Goal: Task Accomplishment & Management: Use online tool/utility

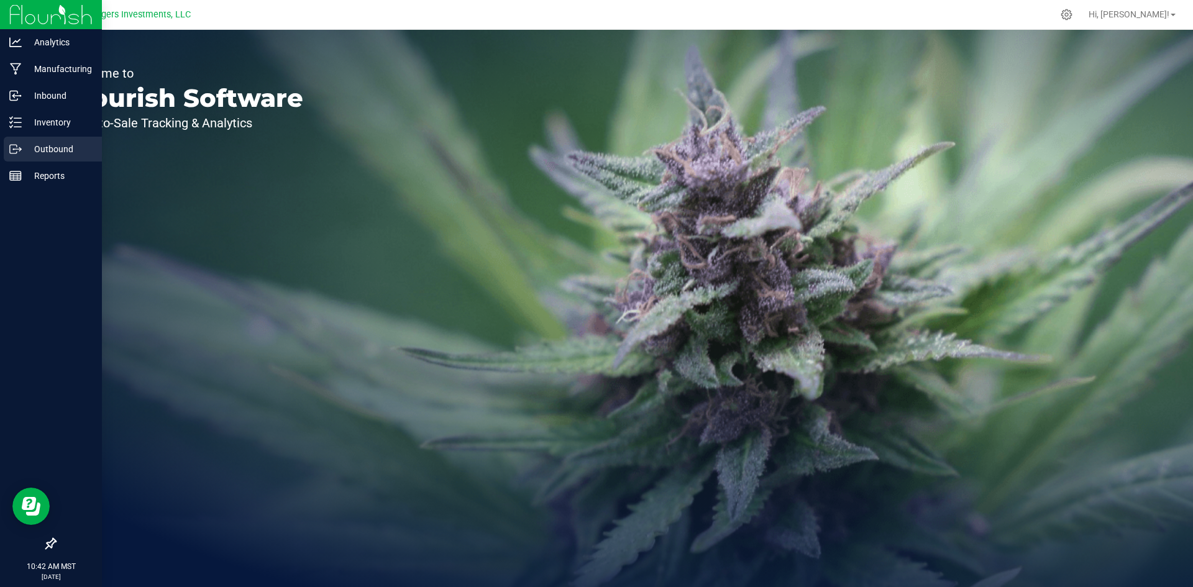
click at [45, 147] on p "Outbound" at bounding box center [59, 149] width 75 height 15
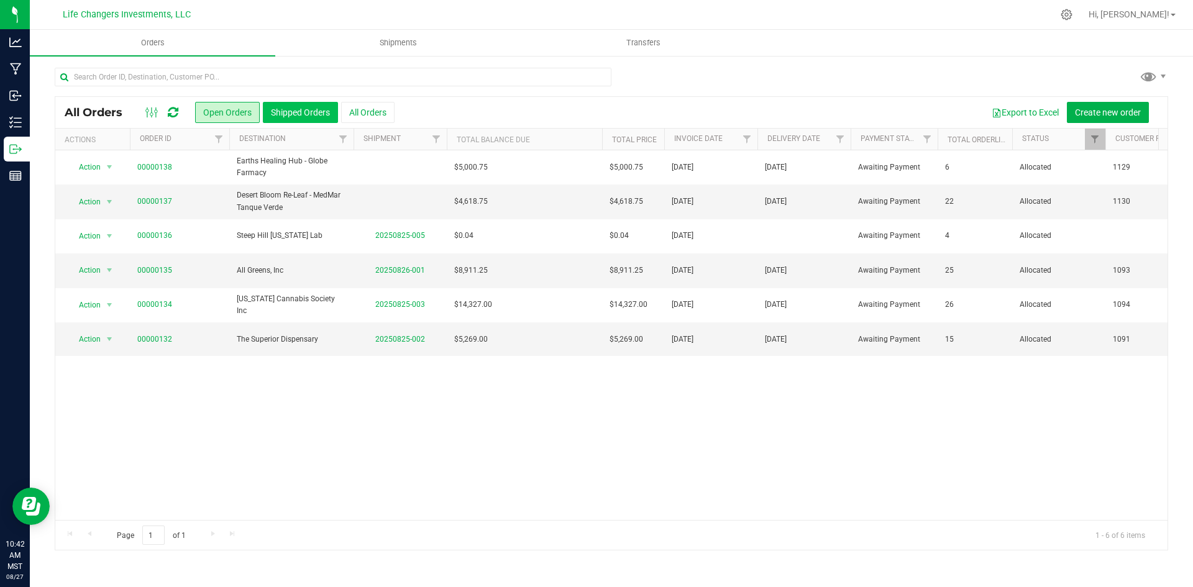
click at [303, 116] on button "Shipped Orders" at bounding box center [300, 112] width 75 height 21
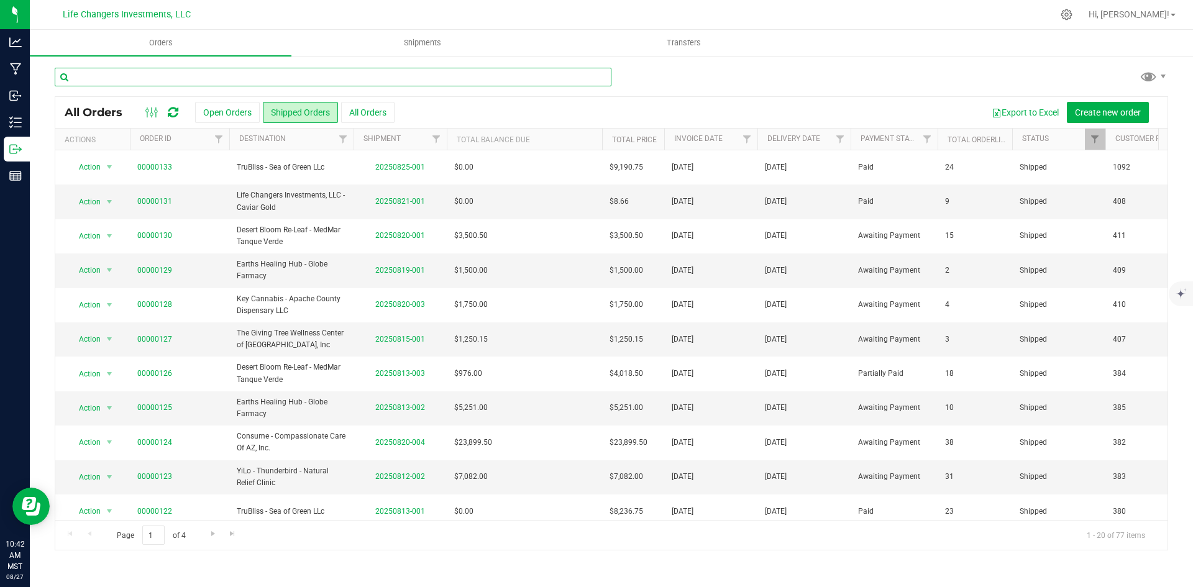
click at [220, 76] on input "text" at bounding box center [333, 77] width 557 height 19
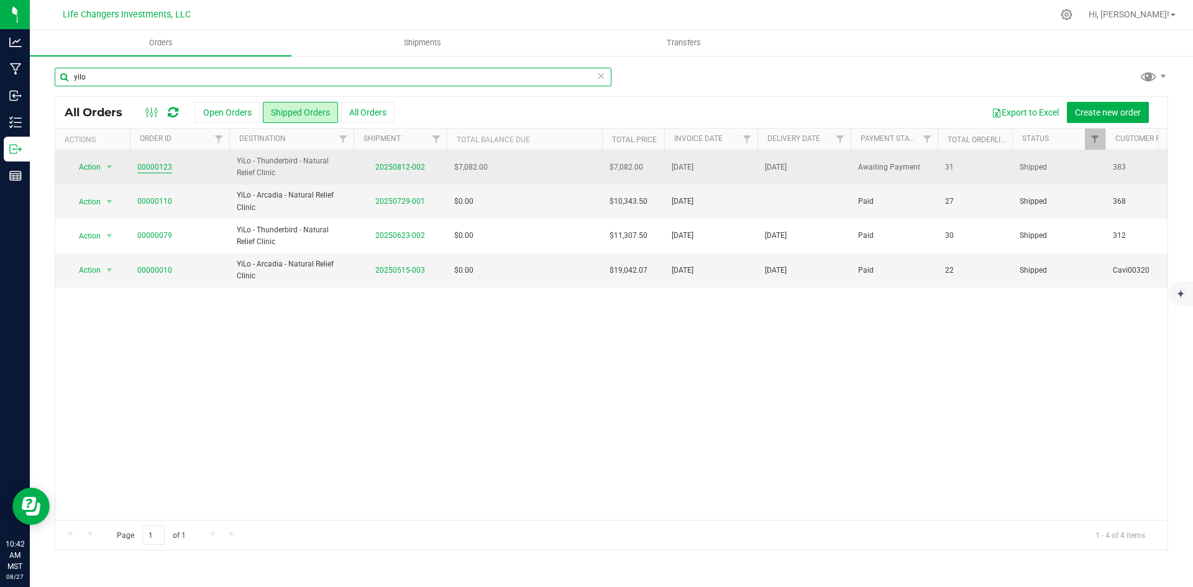
type input "yilo"
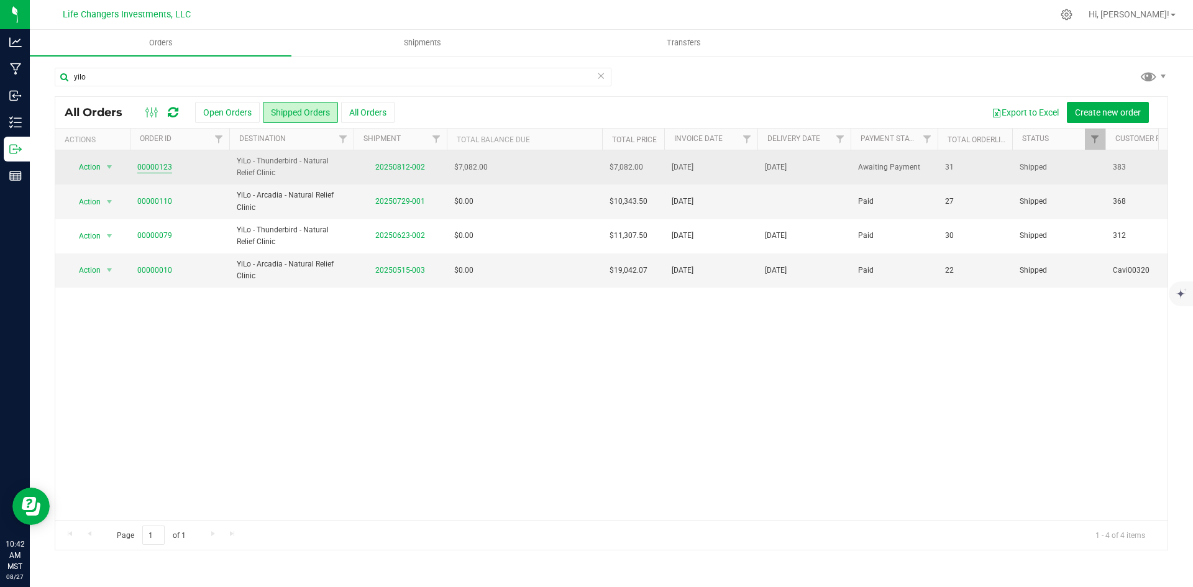
click at [155, 165] on link "00000123" at bounding box center [154, 168] width 35 height 12
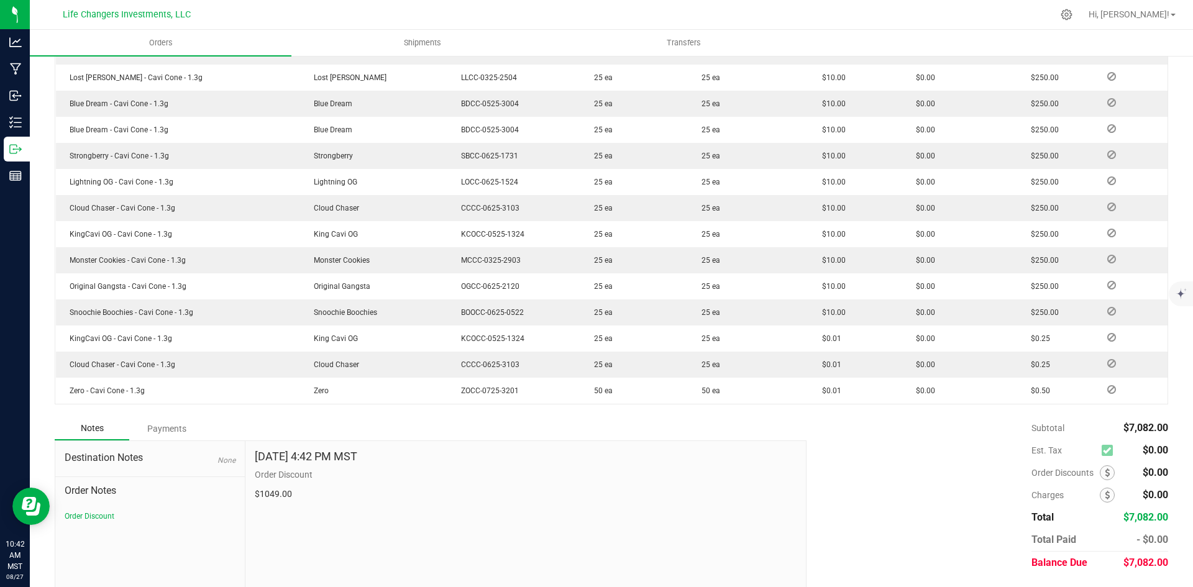
scroll to position [841, 0]
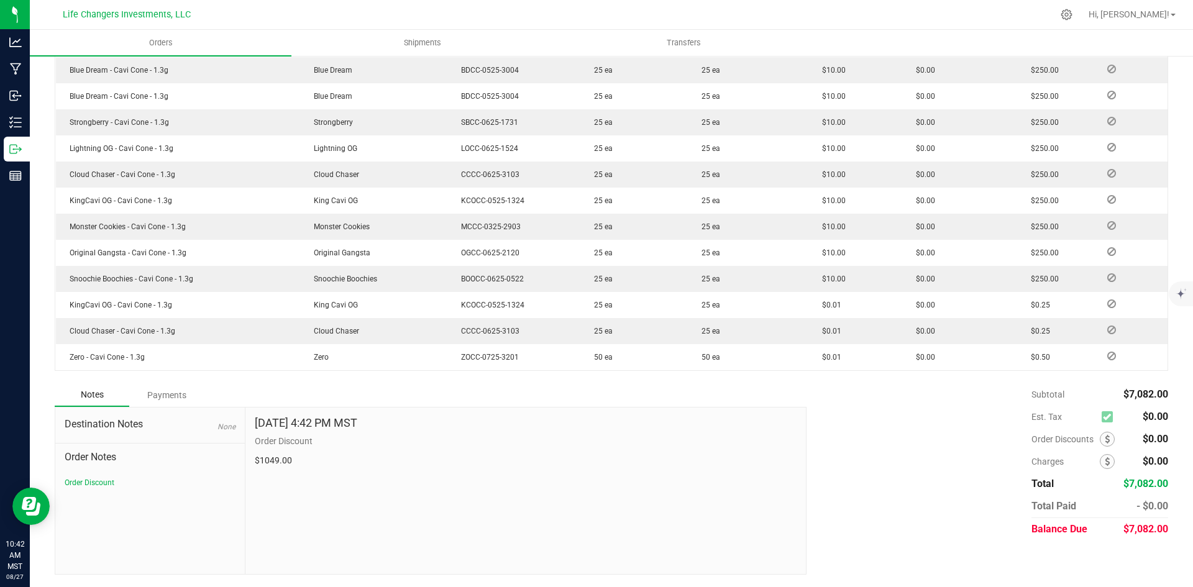
click at [165, 392] on div "Payments" at bounding box center [166, 395] width 75 height 22
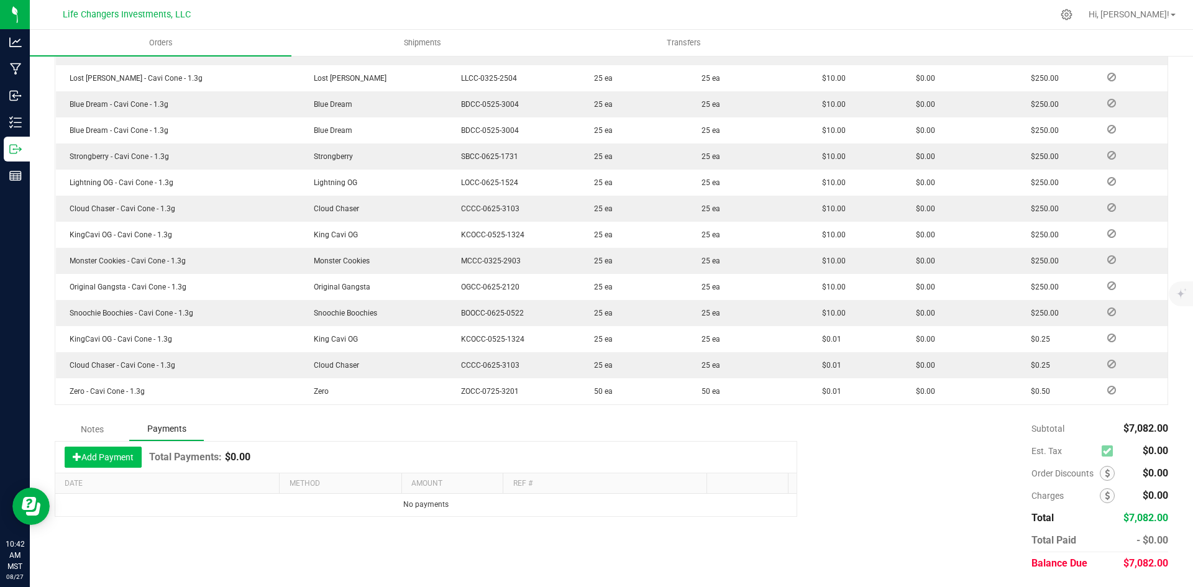
click at [106, 455] on button "Add Payment" at bounding box center [103, 457] width 77 height 21
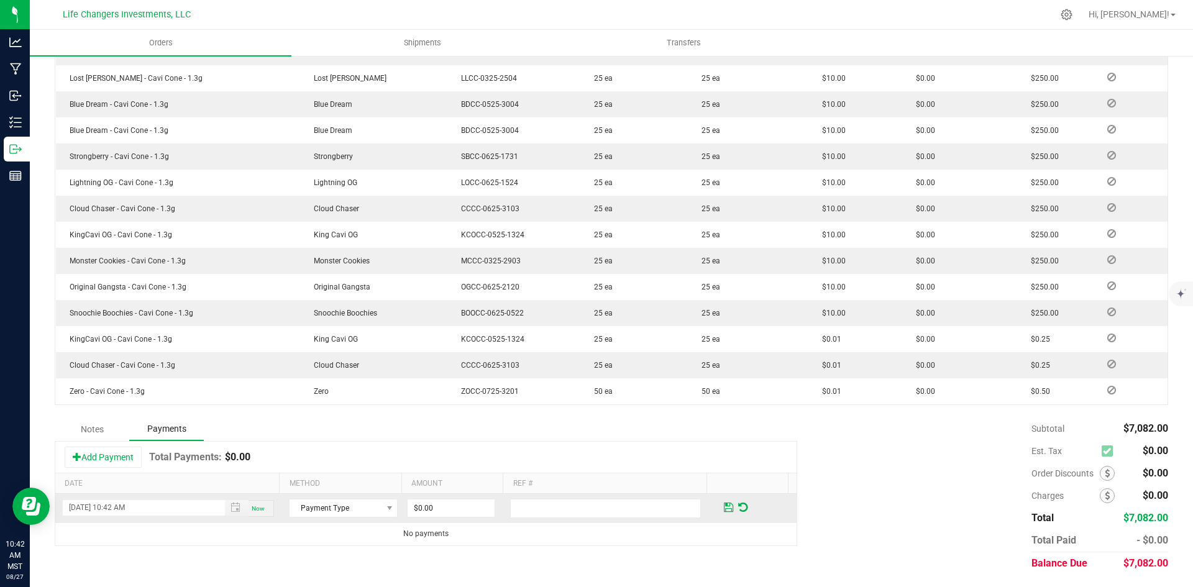
click at [257, 509] on span "Now" at bounding box center [258, 508] width 13 height 7
click at [334, 514] on span "Payment Type" at bounding box center [335, 507] width 92 height 17
click at [344, 452] on li "ACH & Bank Transfer" at bounding box center [337, 452] width 105 height 17
click at [436, 501] on input "0" at bounding box center [450, 507] width 87 height 17
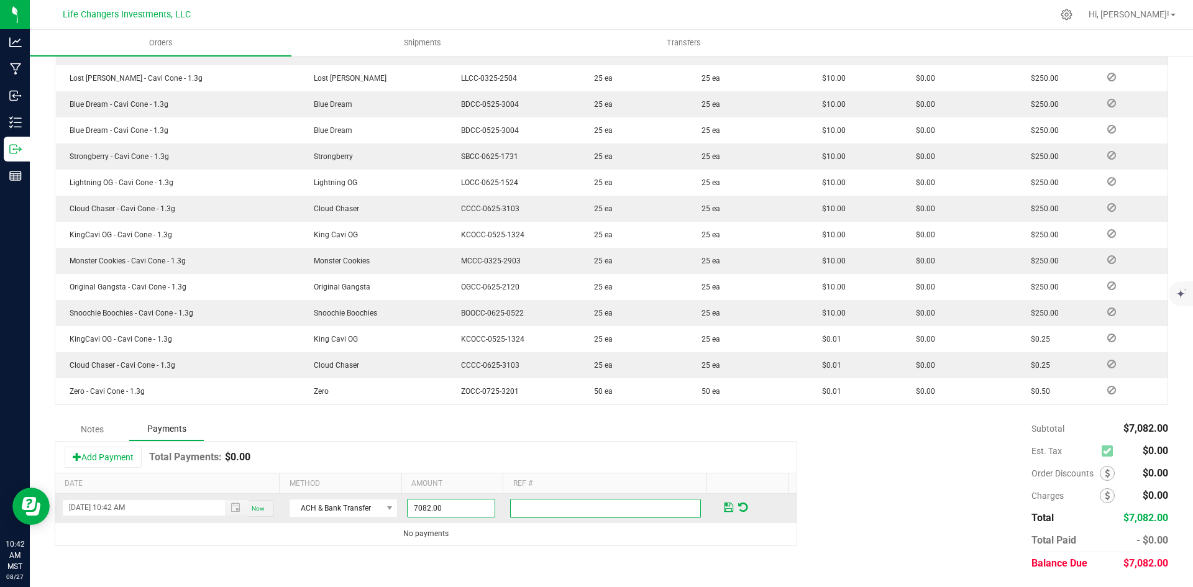
type input "$7,082.00"
click at [527, 503] on input "text" at bounding box center [605, 508] width 191 height 19
type input "Pima *0920"
click at [724, 504] on span at bounding box center [728, 507] width 9 height 11
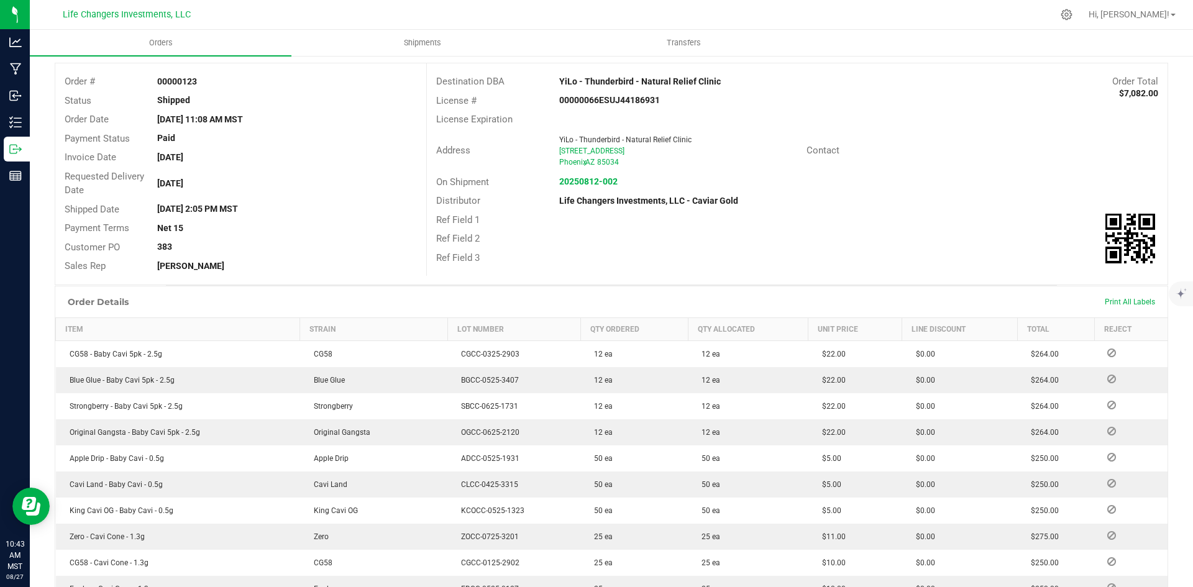
scroll to position [0, 0]
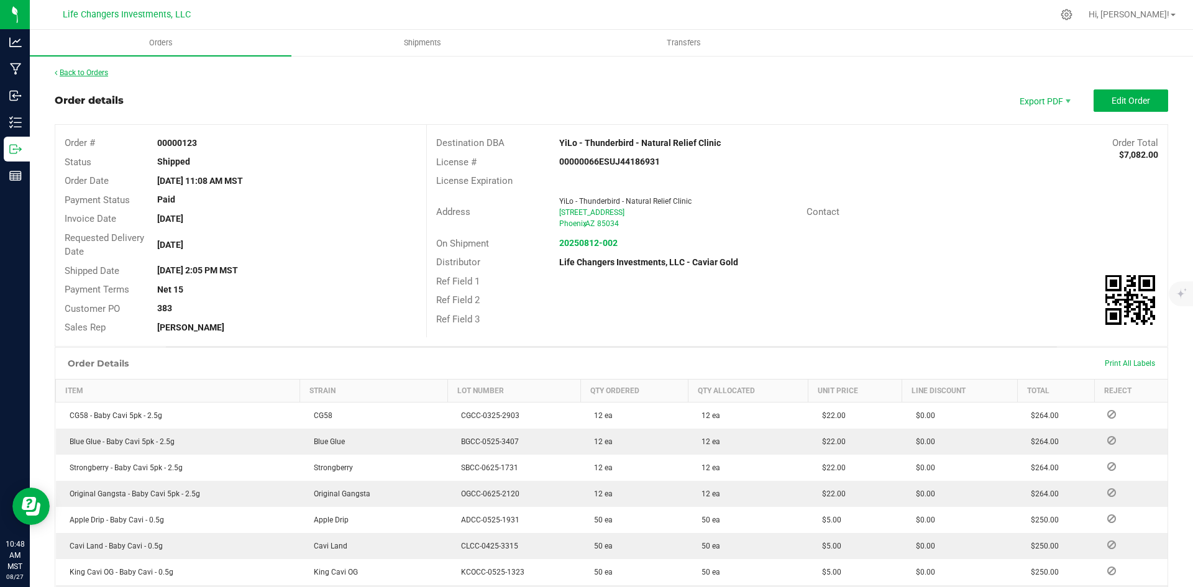
click at [85, 71] on link "Back to Orders" at bounding box center [81, 72] width 53 height 9
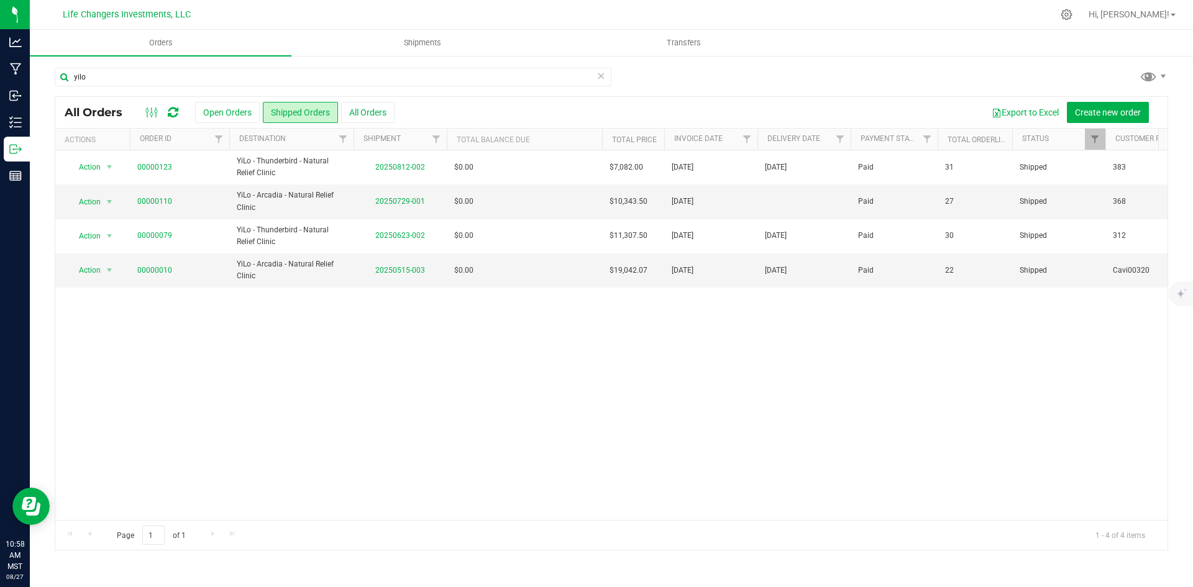
click at [601, 78] on icon at bounding box center [600, 75] width 9 height 15
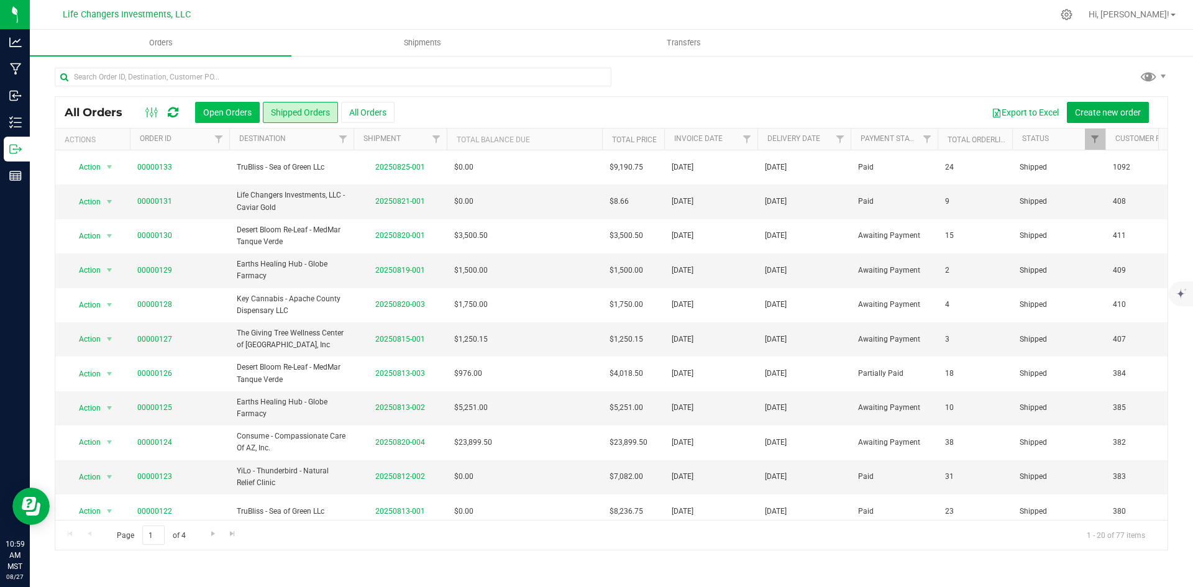
click at [230, 110] on button "Open Orders" at bounding box center [227, 112] width 65 height 21
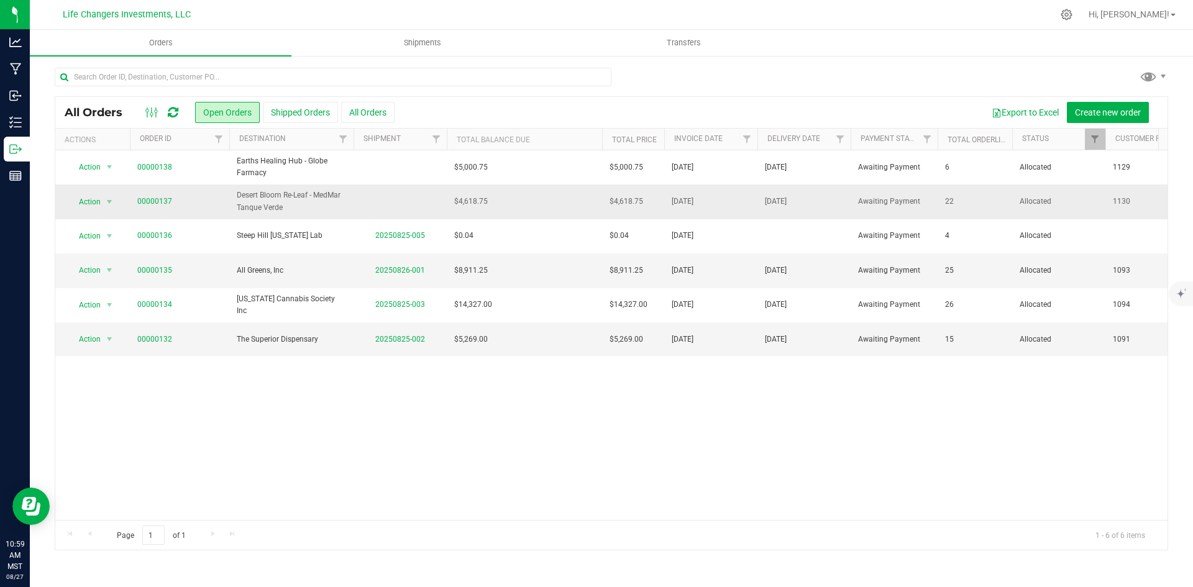
click at [548, 202] on td "$4,618.75" at bounding box center [524, 201] width 155 height 34
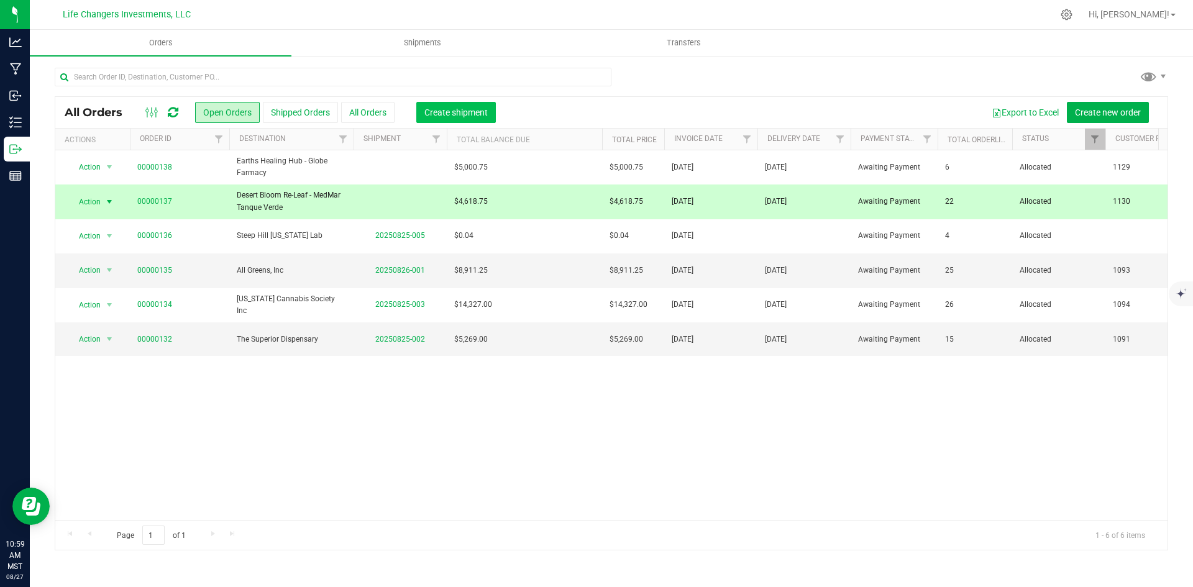
click at [458, 107] on span "Create shipment" at bounding box center [455, 112] width 63 height 10
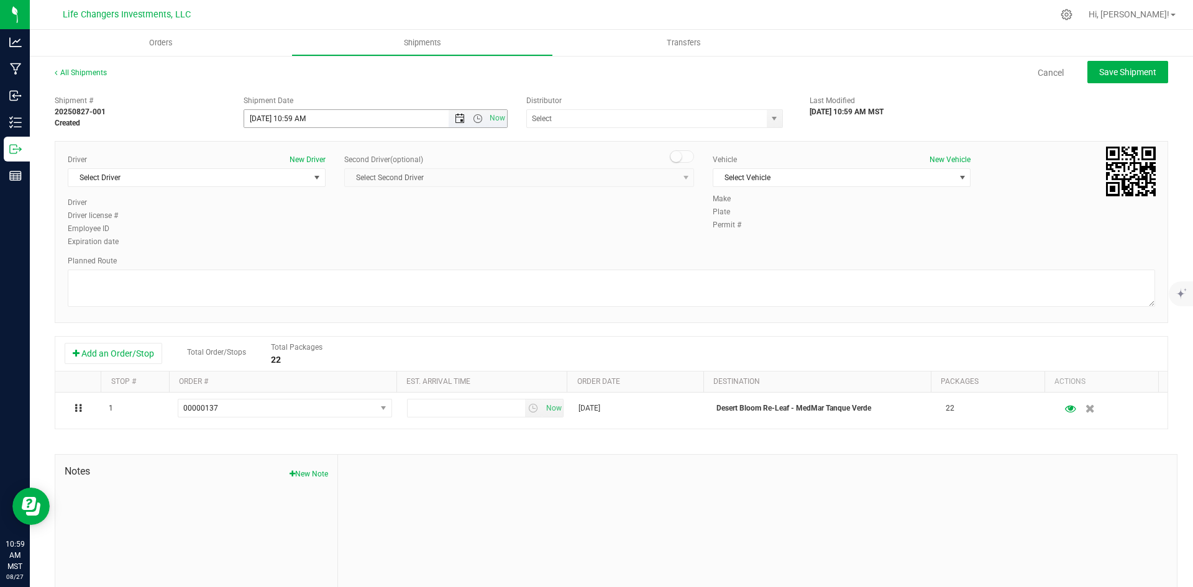
click at [455, 120] on span "Open the date view" at bounding box center [460, 119] width 10 height 10
click at [325, 260] on link "28" at bounding box center [326, 264] width 18 height 19
type input "[DATE] 10:59 AM"
click at [630, 117] on input "text" at bounding box center [643, 118] width 232 height 17
click at [772, 119] on span "select" at bounding box center [774, 119] width 10 height 10
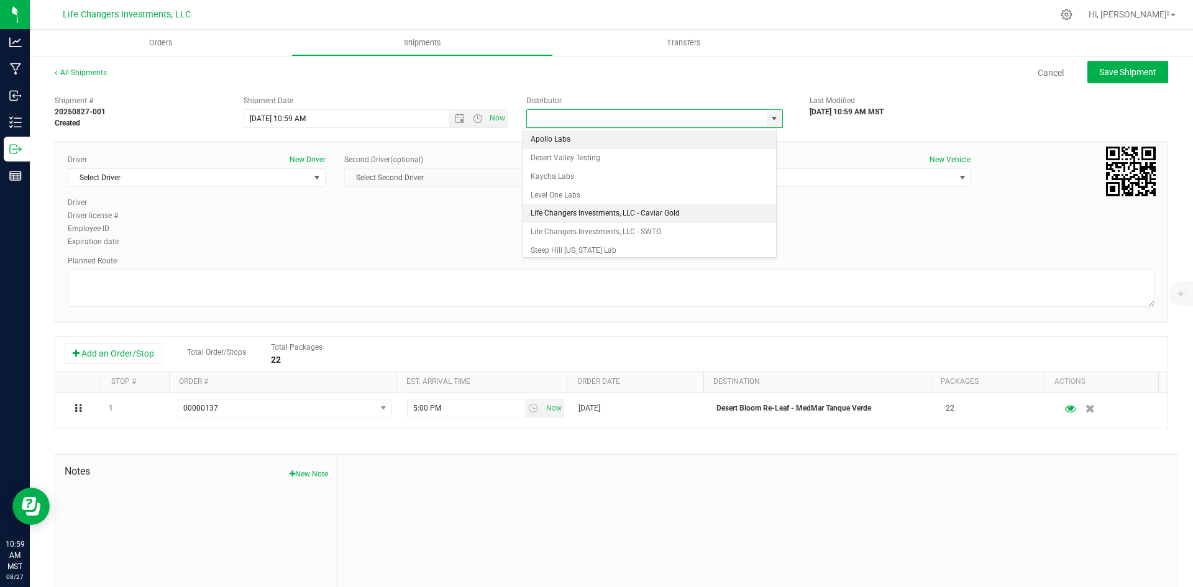
click at [663, 217] on li "Life Changers Investments, LLC - Caviar Gold" at bounding box center [649, 213] width 253 height 19
type input "Life Changers Investments, LLC - Caviar Gold"
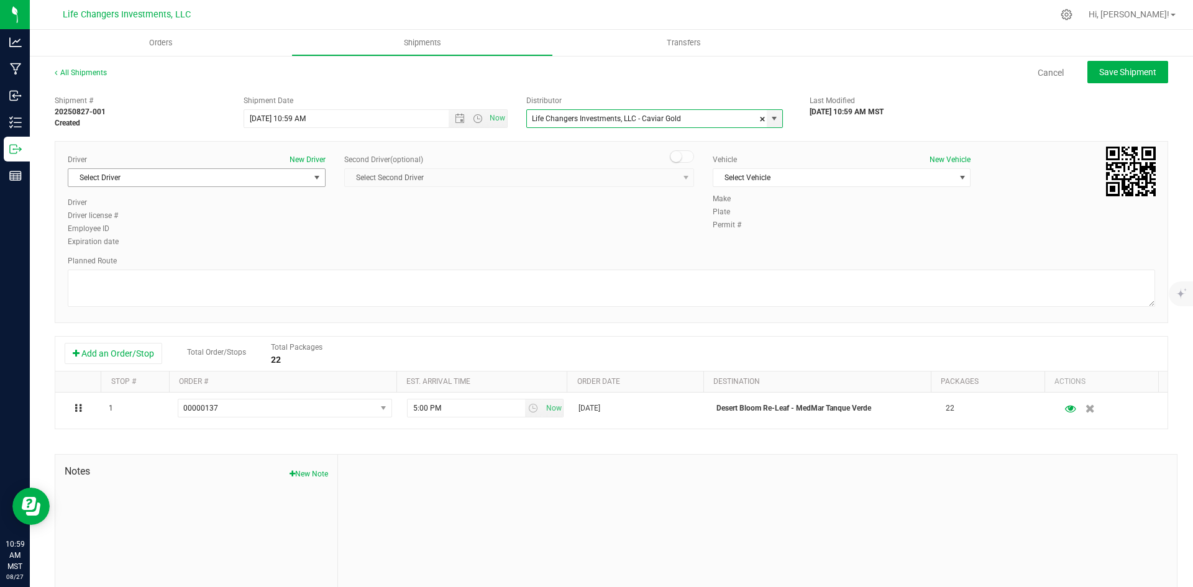
click at [245, 172] on span "Select Driver" at bounding box center [188, 177] width 241 height 17
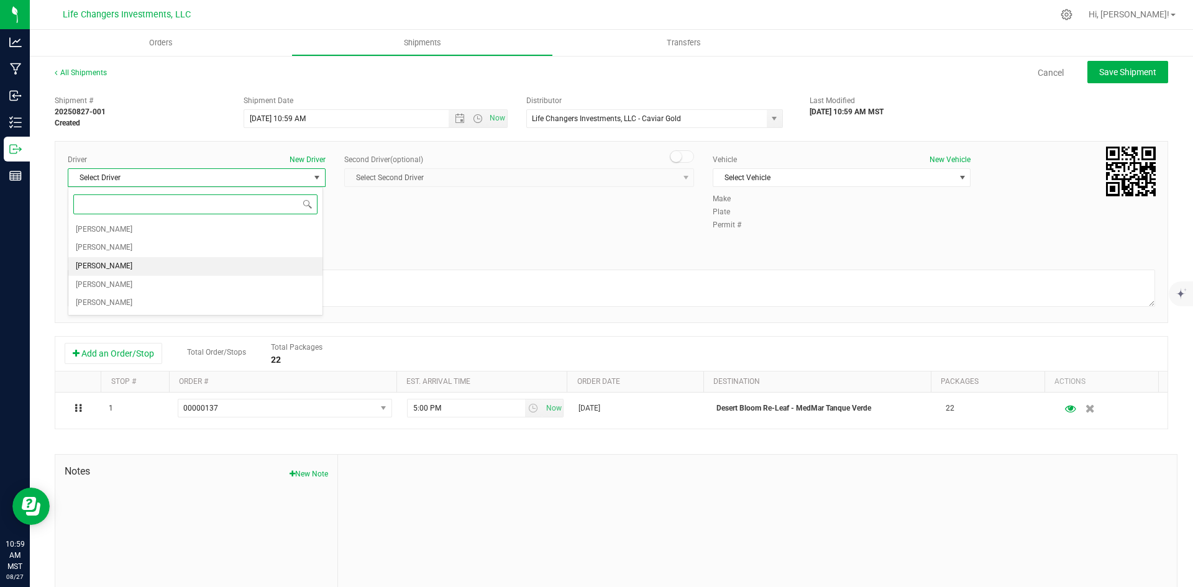
click at [151, 267] on li "[PERSON_NAME]" at bounding box center [195, 266] width 254 height 19
click at [932, 176] on span "Select Vehicle" at bounding box center [833, 177] width 241 height 17
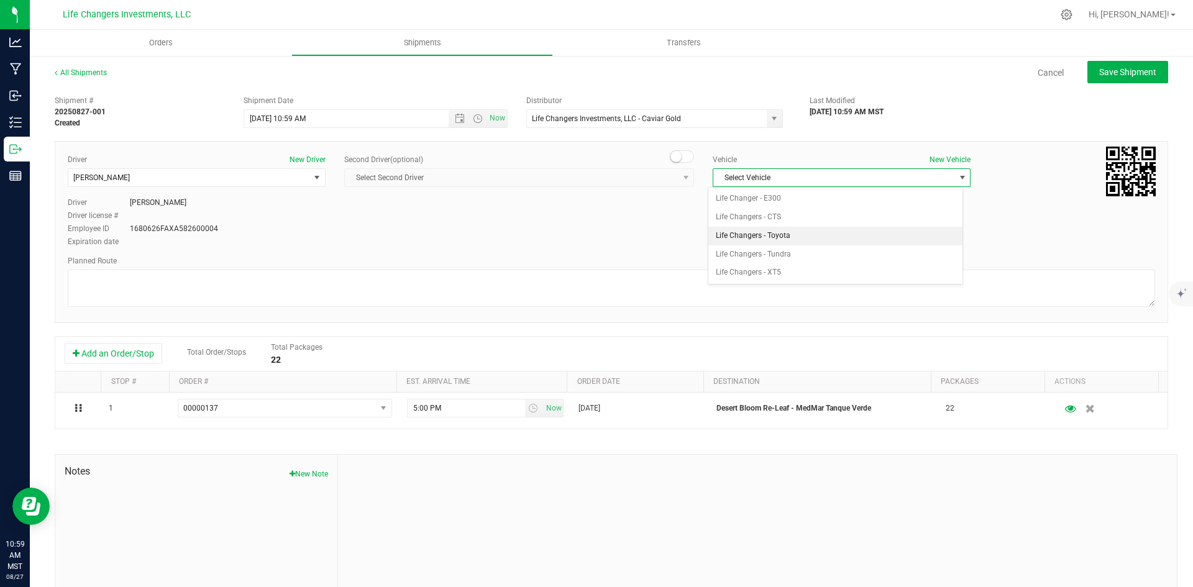
click at [822, 238] on li "Life Changers - Toyota" at bounding box center [835, 236] width 254 height 19
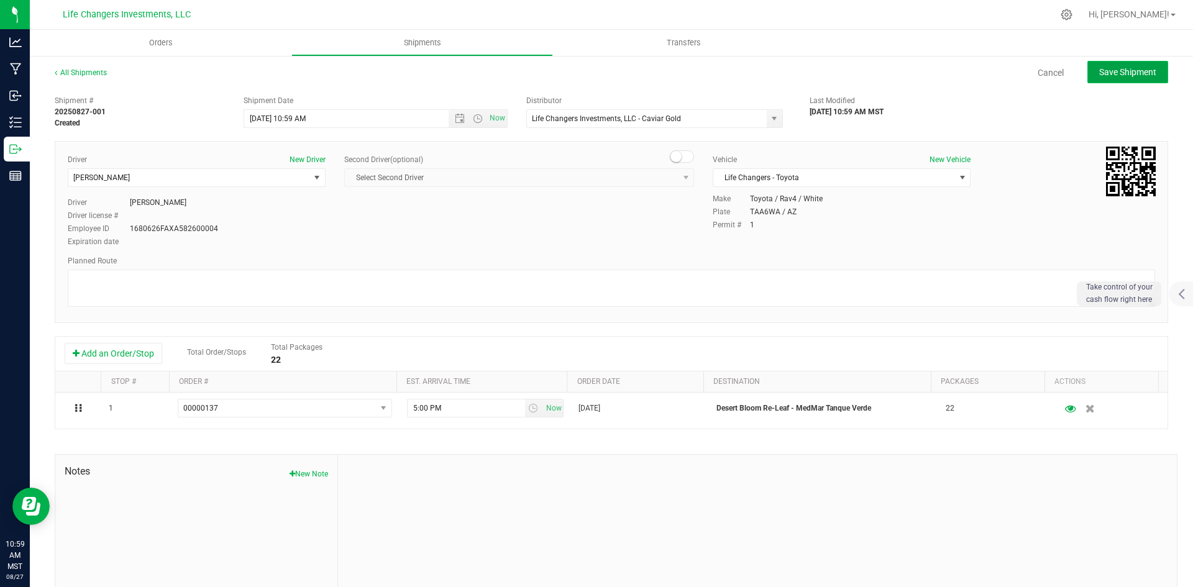
click at [1130, 75] on span "Save Shipment" at bounding box center [1127, 72] width 57 height 10
type input "[DATE] 5:59 PM"
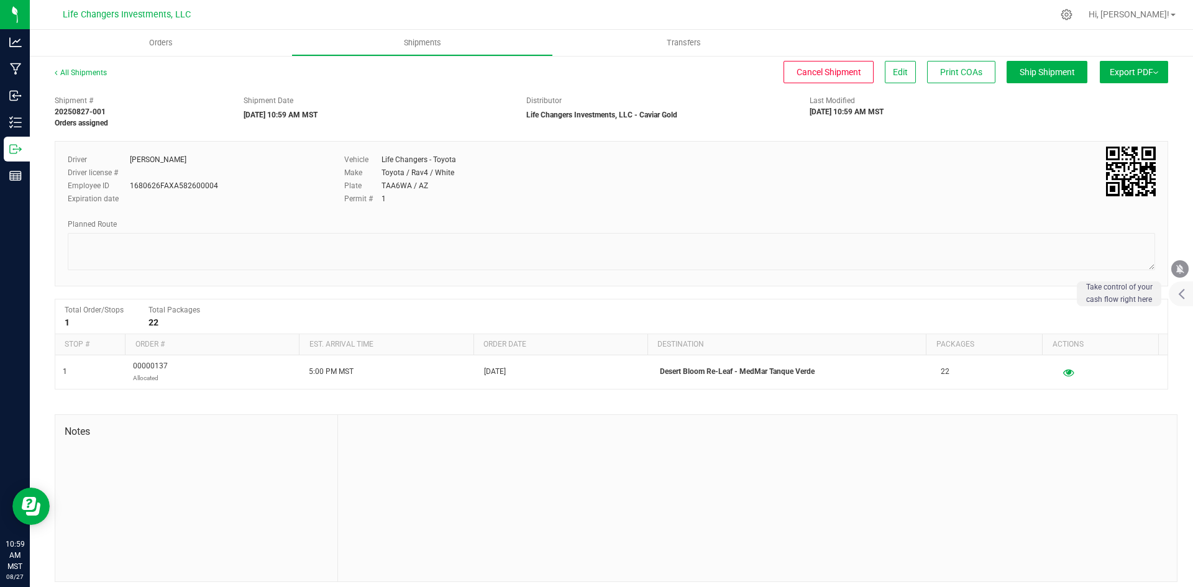
click at [1121, 67] on span "Export PDF" at bounding box center [1133, 72] width 48 height 10
click at [1121, 94] on li "Manifest by Package ID" at bounding box center [1129, 99] width 125 height 19
click at [166, 43] on span "Orders" at bounding box center [160, 42] width 57 height 11
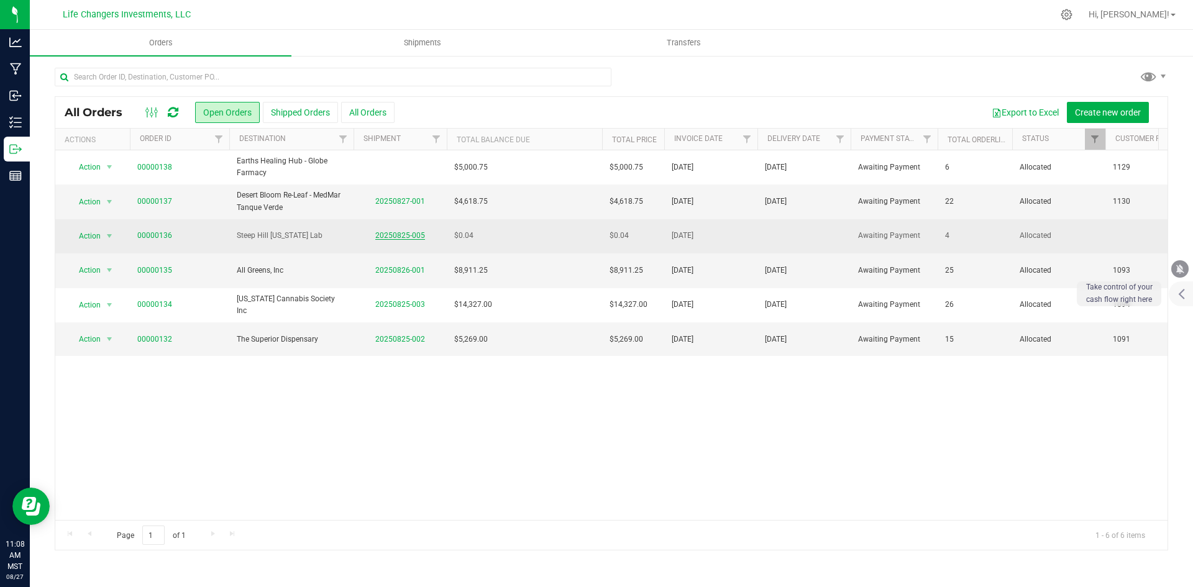
click at [403, 236] on link "20250825-005" at bounding box center [400, 235] width 50 height 9
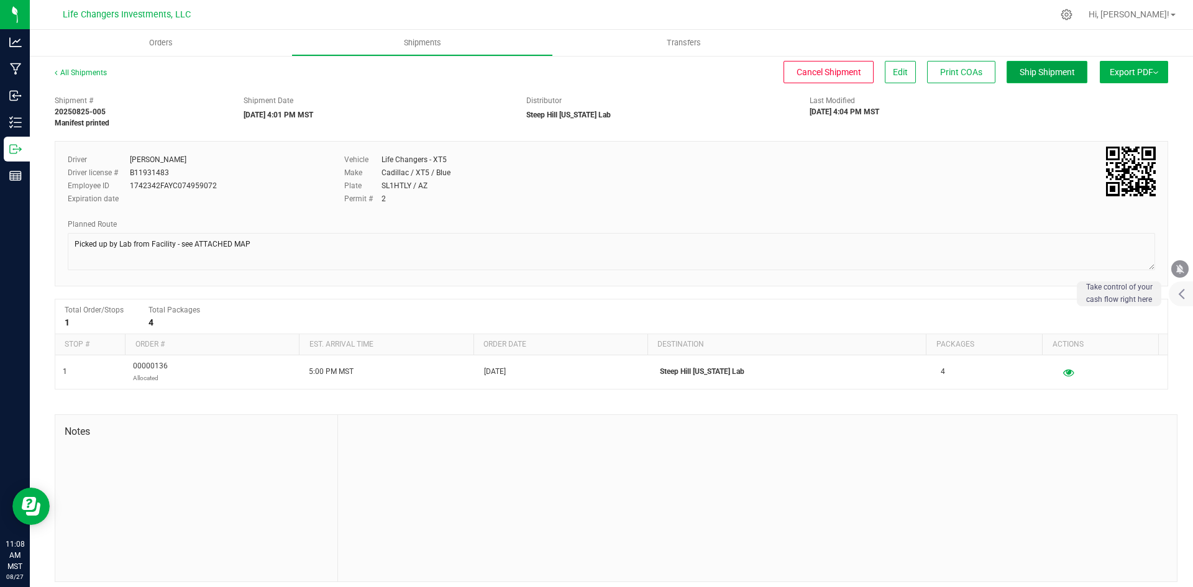
click at [1034, 71] on span "Ship Shipment" at bounding box center [1046, 72] width 55 height 10
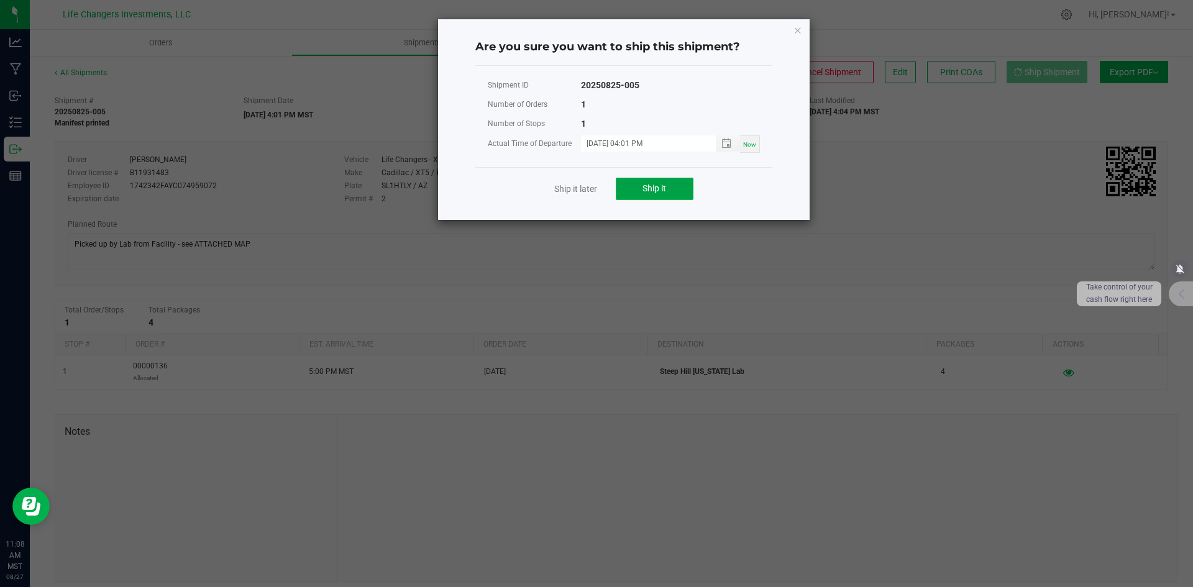
click at [651, 186] on span "Ship it" at bounding box center [654, 188] width 24 height 10
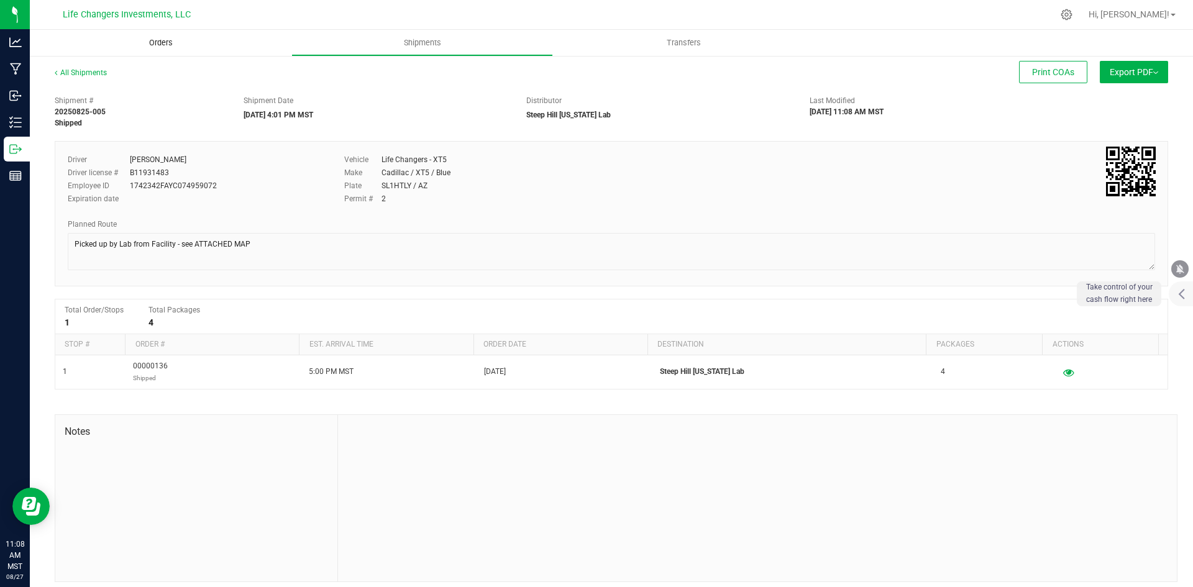
click at [161, 42] on span "Orders" at bounding box center [160, 42] width 57 height 11
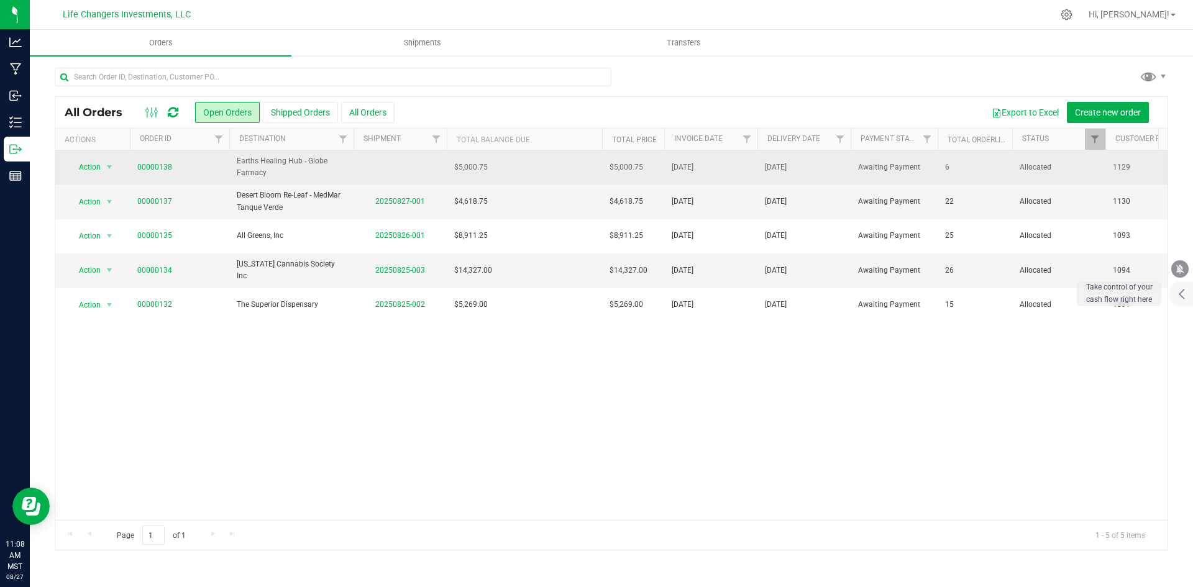
click at [529, 169] on td "$5,000.75" at bounding box center [524, 167] width 155 height 34
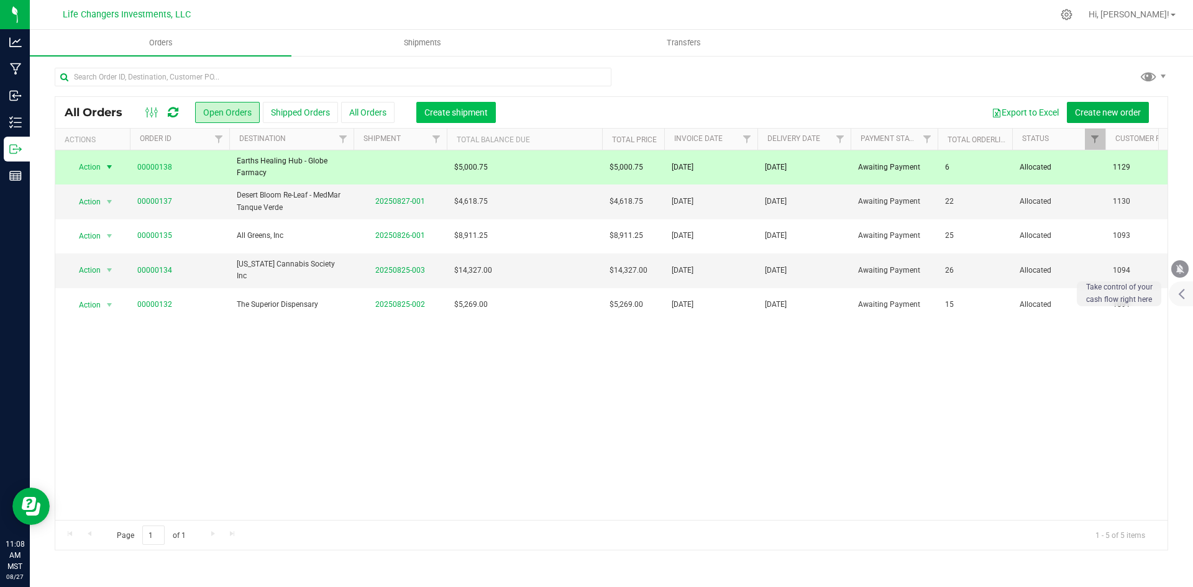
click at [458, 107] on span "Create shipment" at bounding box center [455, 112] width 63 height 10
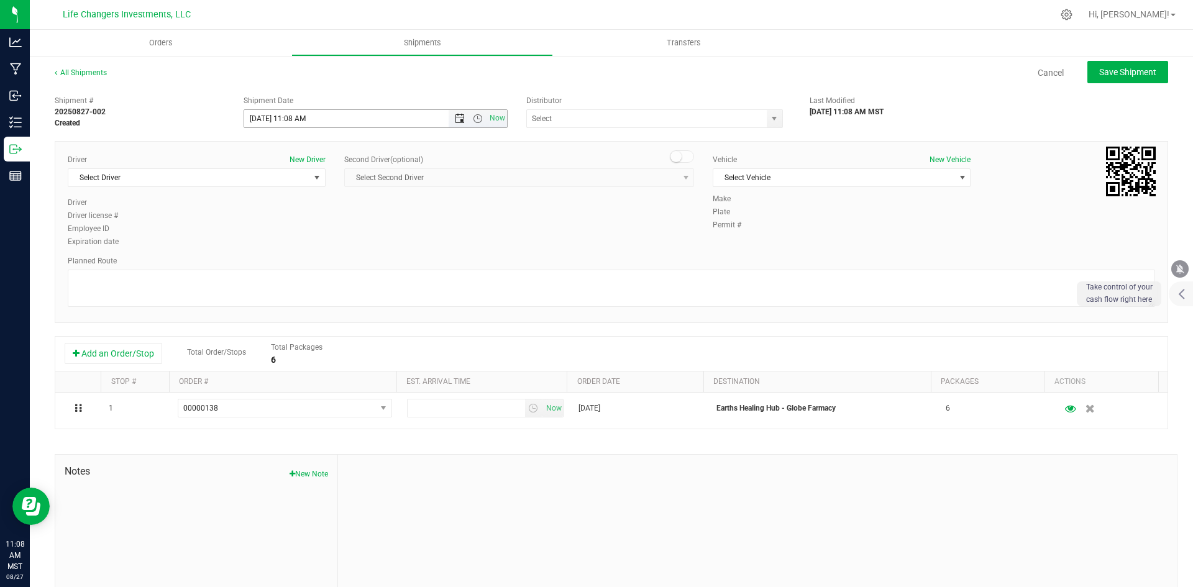
click at [455, 120] on span "Open the date view" at bounding box center [460, 119] width 10 height 10
click at [324, 264] on link "28" at bounding box center [326, 264] width 18 height 19
type input "[DATE] 11:08 AM"
click at [770, 117] on span "select" at bounding box center [774, 119] width 10 height 10
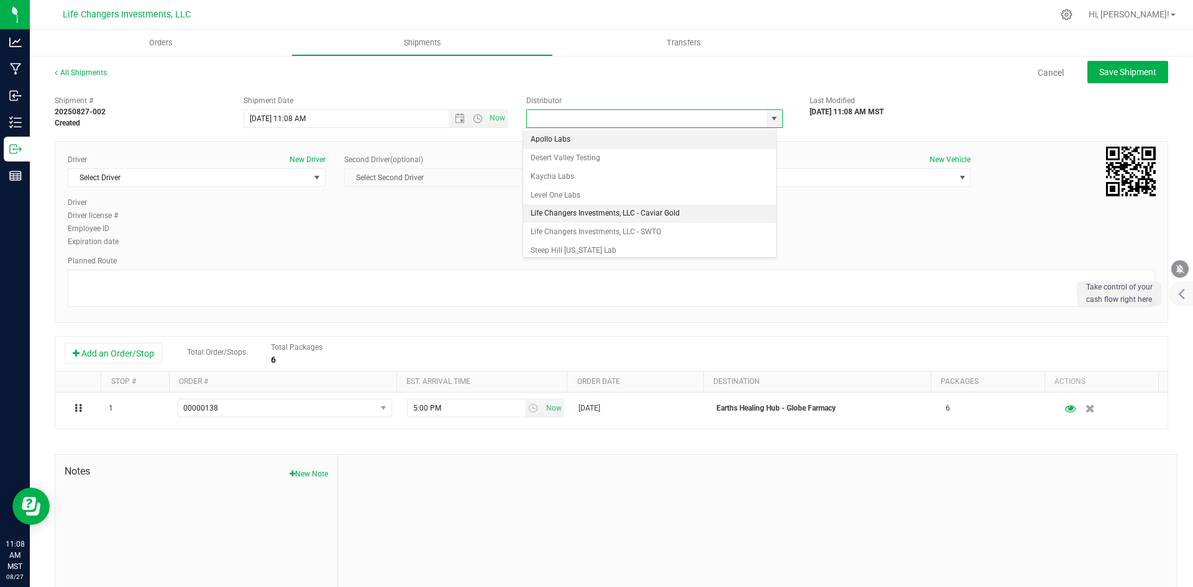
click at [637, 212] on li "Life Changers Investments, LLC - Caviar Gold" at bounding box center [649, 213] width 253 height 19
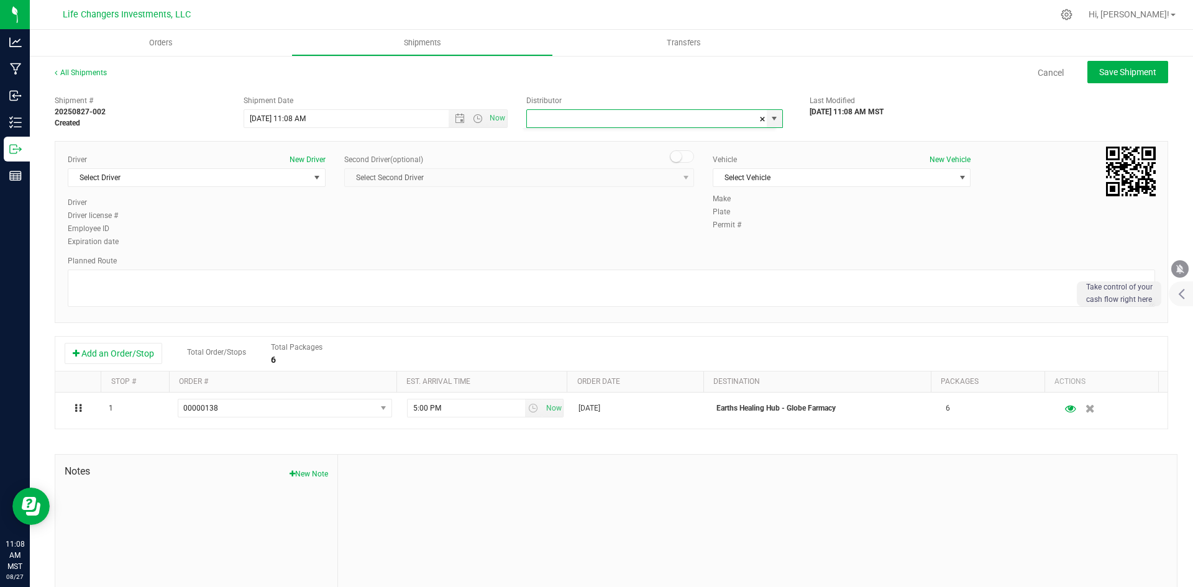
type input "Life Changers Investments, LLC - Caviar Gold"
click at [312, 176] on span "select" at bounding box center [317, 178] width 10 height 10
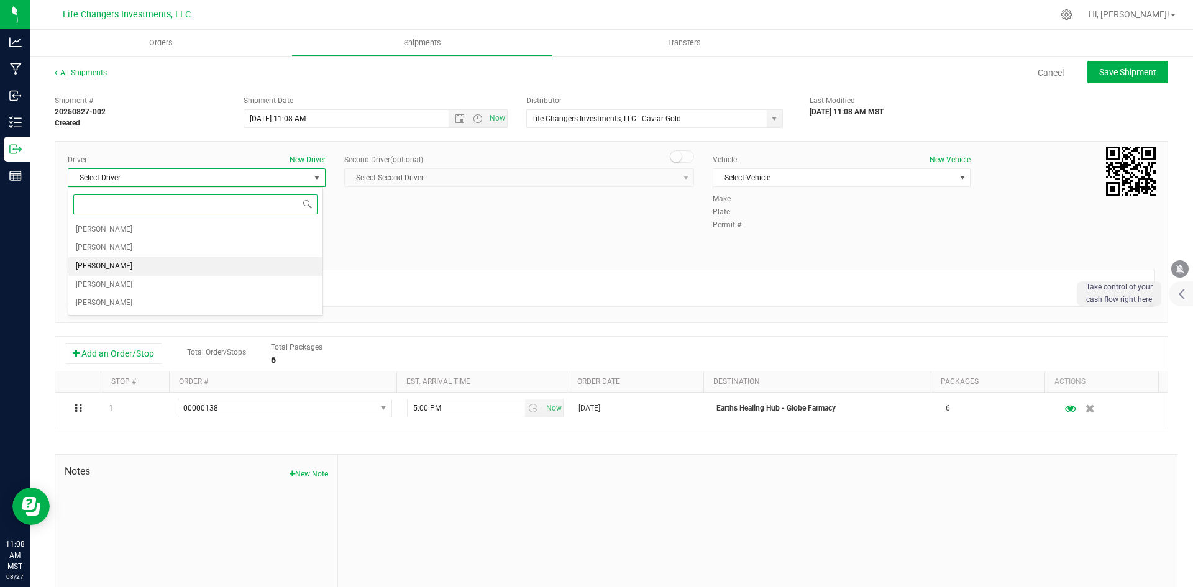
click at [125, 265] on li "[PERSON_NAME]" at bounding box center [195, 266] width 254 height 19
click at [841, 177] on span "Select Vehicle" at bounding box center [833, 177] width 241 height 17
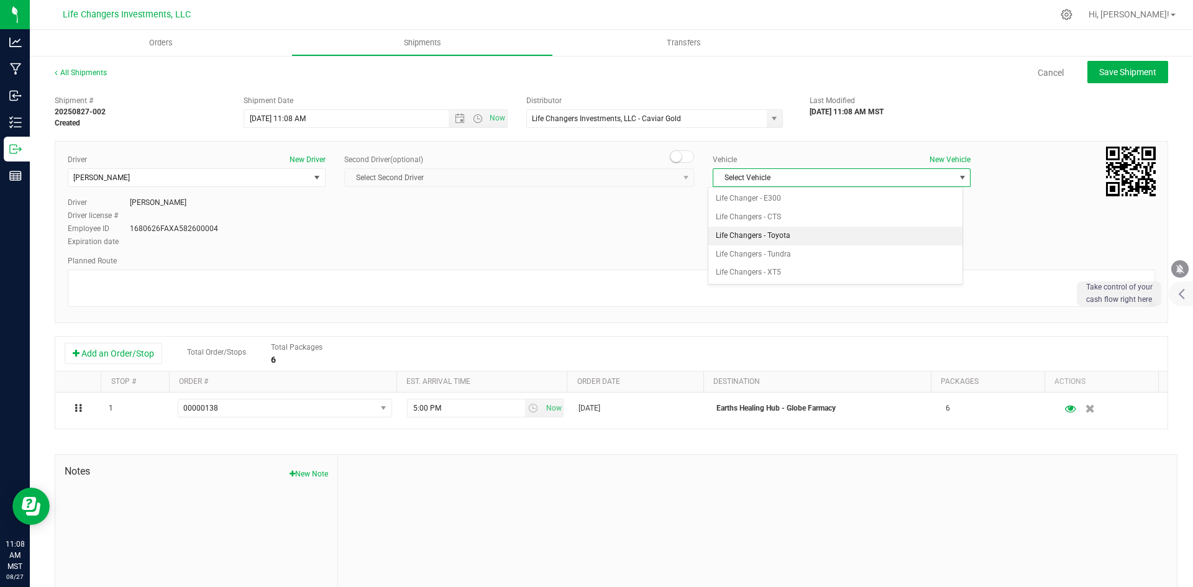
click at [809, 237] on li "Life Changers - Toyota" at bounding box center [835, 236] width 254 height 19
click at [1127, 67] on span "Save Shipment" at bounding box center [1127, 72] width 57 height 10
type input "[DATE] 6:08 PM"
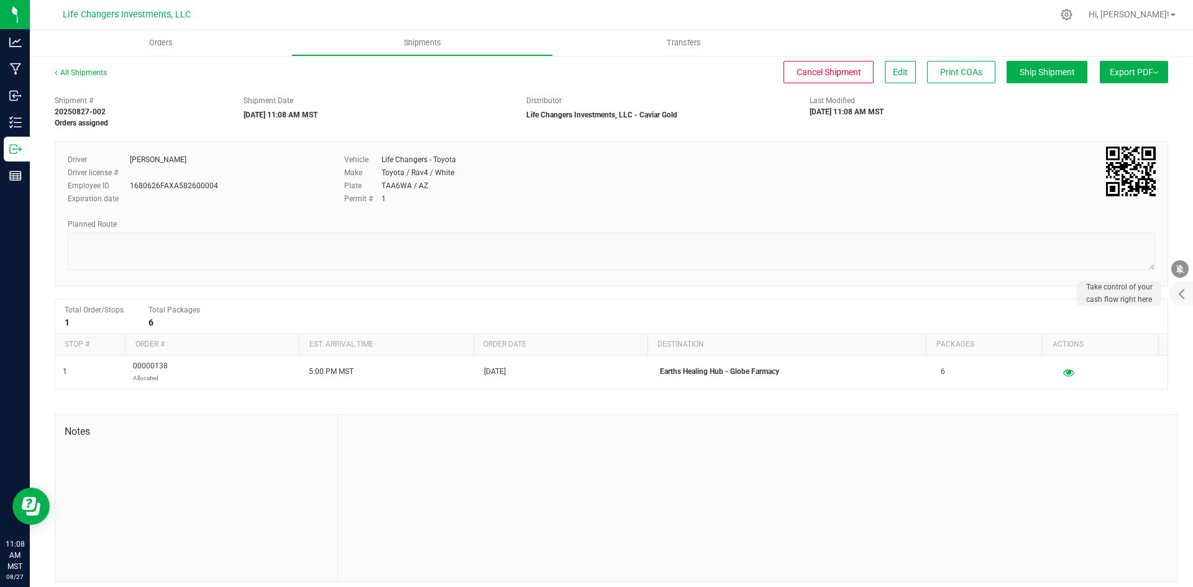
click at [1149, 68] on button "Export PDF" at bounding box center [1133, 72] width 68 height 22
click at [1116, 102] on span "Manifest by Package ID" at bounding box center [1115, 99] width 79 height 9
